Goal: Navigation & Orientation: Go to known website

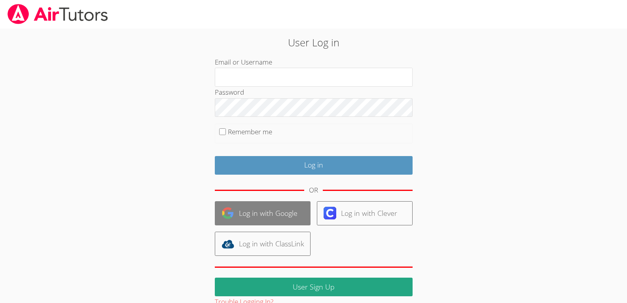
click at [280, 214] on link "Log in with Google" at bounding box center [263, 213] width 96 height 24
